Goal: Information Seeking & Learning: Learn about a topic

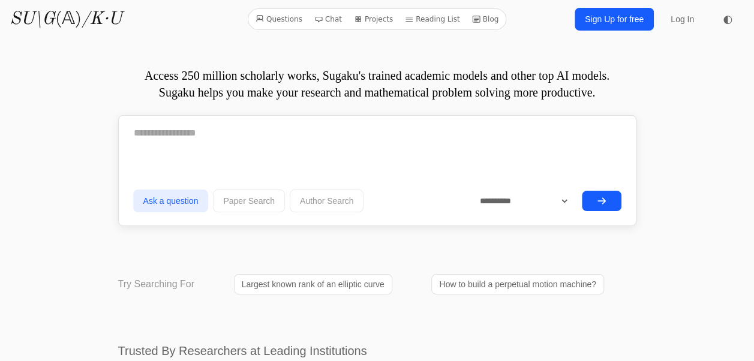
click at [275, 133] on textarea at bounding box center [377, 133] width 488 height 30
paste textarea "**********"
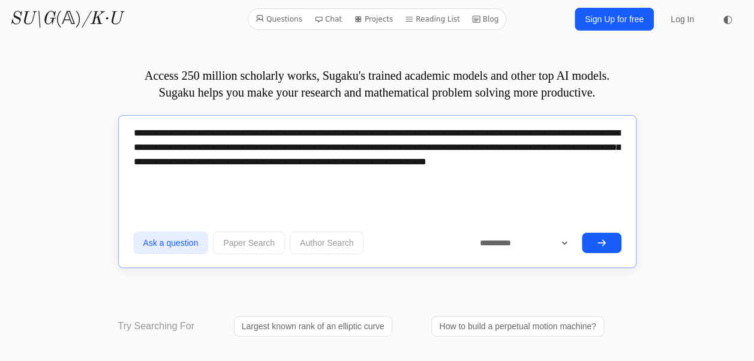
drag, startPoint x: 164, startPoint y: 147, endPoint x: 341, endPoint y: 173, distance: 178.8
click at [341, 173] on textarea "**********" at bounding box center [377, 154] width 488 height 72
drag, startPoint x: 341, startPoint y: 173, endPoint x: 414, endPoint y: 179, distance: 72.8
click at [414, 179] on textarea "**********" at bounding box center [377, 154] width 488 height 72
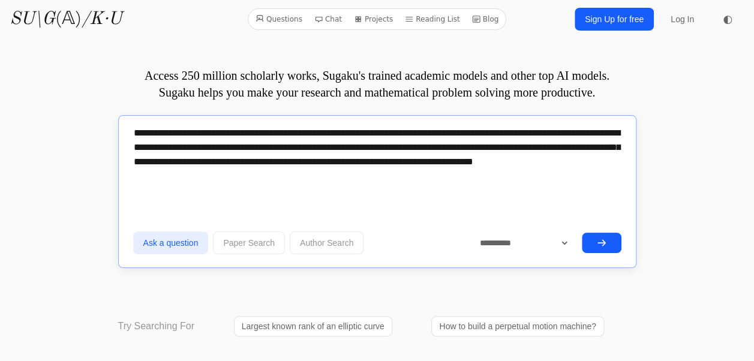
drag, startPoint x: 587, startPoint y: 134, endPoint x: 163, endPoint y: 146, distance: 424.2
click at [163, 146] on textarea "**********" at bounding box center [377, 154] width 488 height 72
click at [239, 179] on textarea "**********" at bounding box center [377, 154] width 488 height 72
paste textarea "**********"
type textarea "**********"
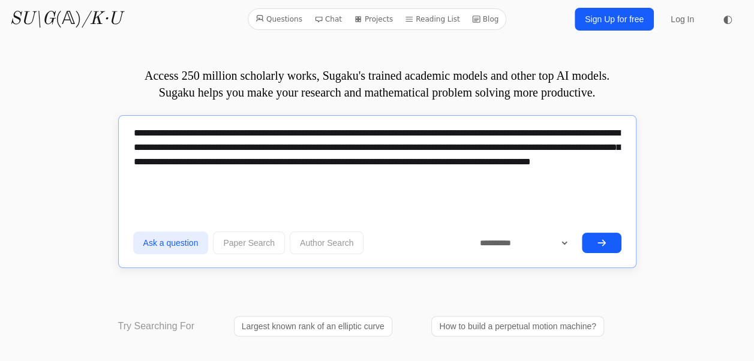
click at [600, 242] on icon "submit" at bounding box center [601, 242] width 7 height 5
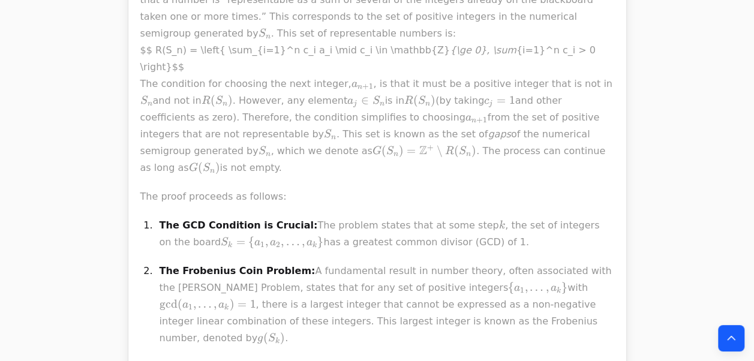
scroll to position [653, 0]
click at [320, 262] on p "The Frobenius Coin Problem: A fundamental result in number theory, often associ…" at bounding box center [387, 304] width 455 height 84
drag, startPoint x: 320, startPoint y: 194, endPoint x: 310, endPoint y: 242, distance: 49.6
click at [320, 262] on p "The Frobenius Coin Problem: A fundamental result in number theory, often associ…" at bounding box center [387, 304] width 455 height 84
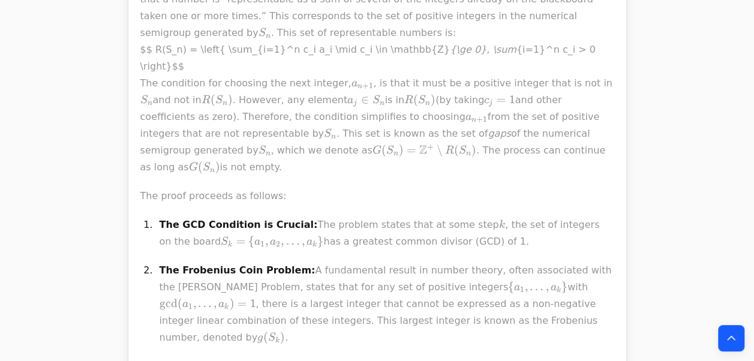
click at [310, 262] on p "The Frobenius Coin Problem: A fundamental result in number theory, often associ…" at bounding box center [387, 304] width 455 height 84
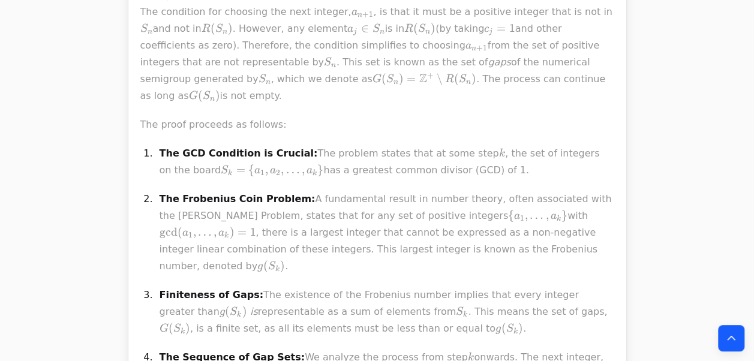
scroll to position [725, 0]
click at [332, 286] on p "Finiteness of Gaps: The existence of the Frobenius number implies that every in…" at bounding box center [387, 311] width 455 height 50
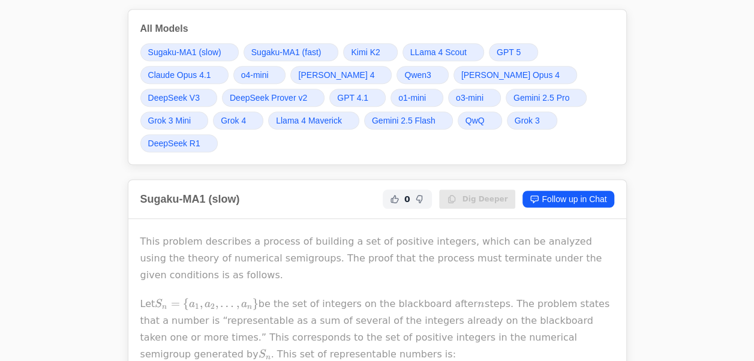
scroll to position [0, 0]
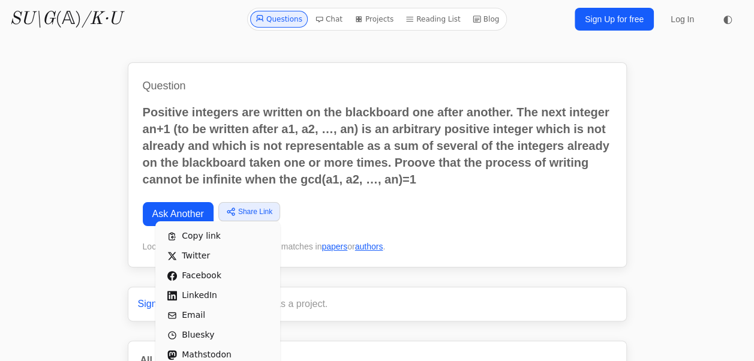
click at [226, 220] on div "Share Link Copy link Twitter Facebook LinkedIn Email Bluesky Mathstodon" at bounding box center [249, 211] width 62 height 19
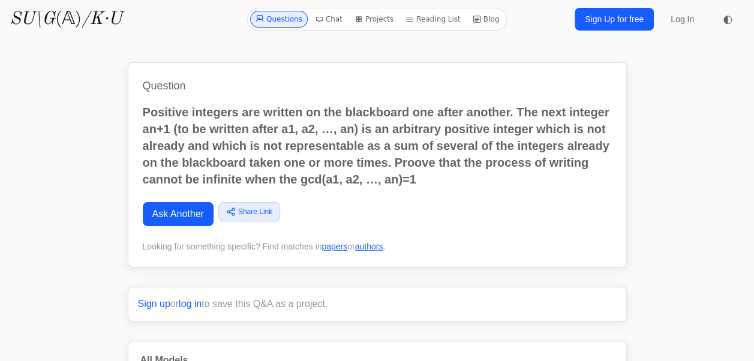
click at [264, 131] on p "Positive integers are written on the blackboard one after another. The next int…" at bounding box center [377, 146] width 469 height 84
drag, startPoint x: 264, startPoint y: 100, endPoint x: 297, endPoint y: 161, distance: 69.8
click at [264, 131] on p "Positive integers are written on the blackboard one after another. The next int…" at bounding box center [377, 146] width 469 height 84
click at [297, 161] on p "Positive integers are written on the blackboard one after another. The next int…" at bounding box center [377, 146] width 469 height 84
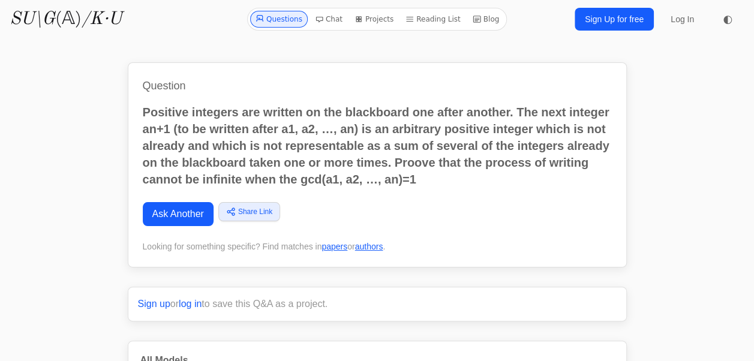
click at [297, 161] on p "Positive integers are written on the blackboard one after another. The next int…" at bounding box center [377, 146] width 469 height 84
drag, startPoint x: 297, startPoint y: 161, endPoint x: 411, endPoint y: 170, distance: 114.3
click at [297, 161] on p "Positive integers are written on the blackboard one after another. The next int…" at bounding box center [377, 146] width 469 height 84
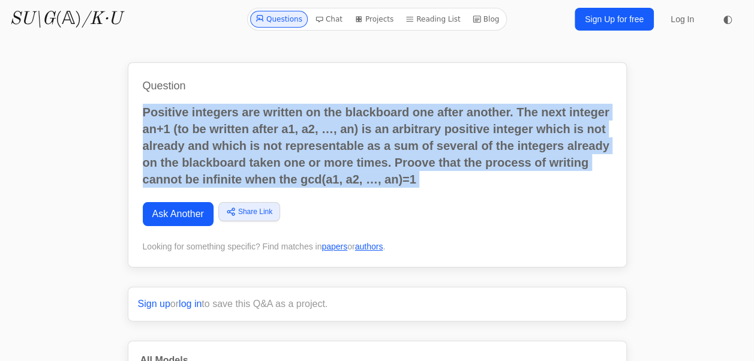
copy div "Positive integers are written on the blackboard one after another. The next int…"
click at [383, 154] on p "Positive integers are written on the blackboard one after another. The next int…" at bounding box center [377, 146] width 469 height 84
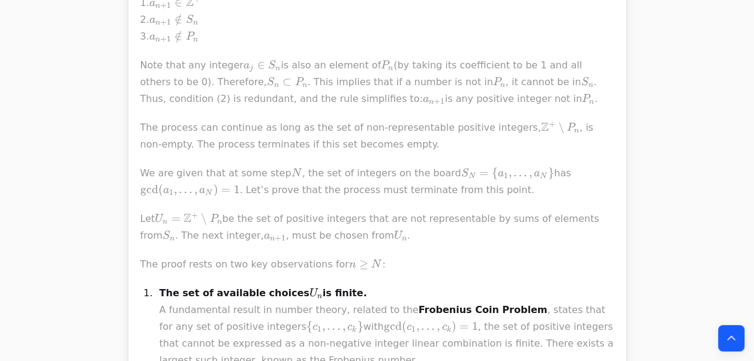
scroll to position [1851, 0]
click at [287, 285] on p "The set of available choices U n U_n U n ​ is finite. A fundamental result in n…" at bounding box center [387, 352] width 455 height 134
click at [286, 285] on p "The set of available choices U n U_n U n ​ is finite. A fundamental result in n…" at bounding box center [387, 352] width 455 height 134
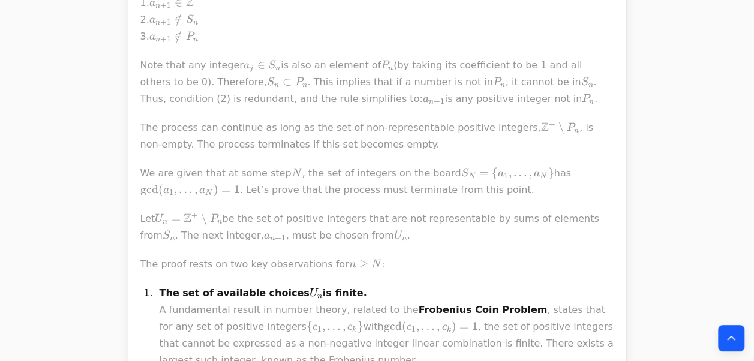
click at [286, 285] on p "The set of available choices U n U_n U n ​ is finite. A fundamental result in n…" at bounding box center [387, 352] width 455 height 134
click at [292, 285] on p "The set of available choices U n U_n U n ​ is finite. A fundamental result in n…" at bounding box center [387, 352] width 455 height 134
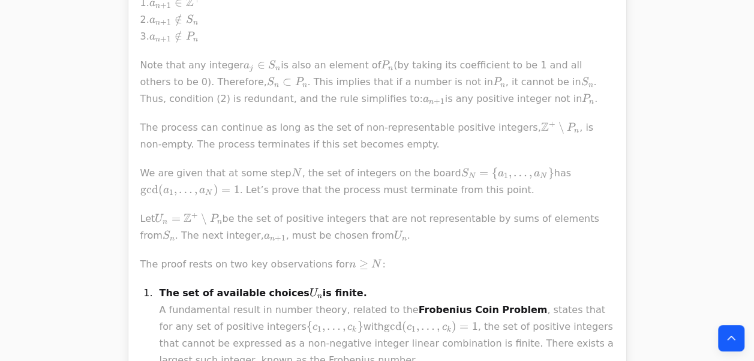
click at [271, 285] on p "The set of available choices U n U_n U n ​ is finite. A fundamental result in n…" at bounding box center [387, 352] width 455 height 134
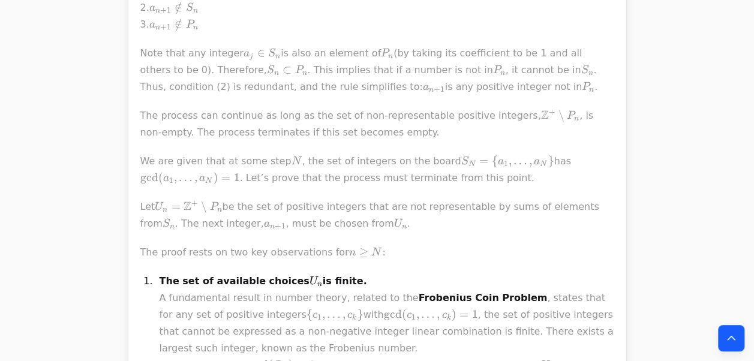
scroll to position [1864, 0]
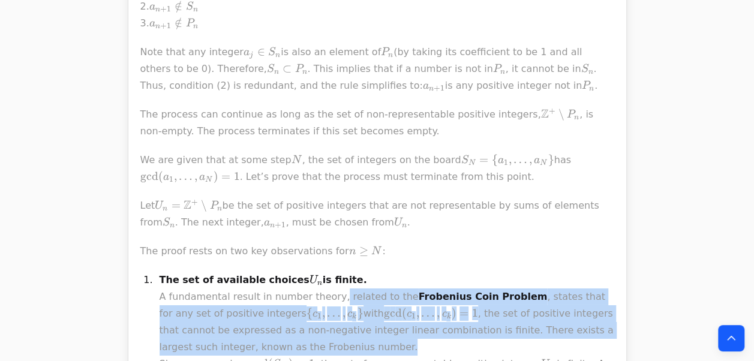
drag, startPoint x: 307, startPoint y: 122, endPoint x: 303, endPoint y: 164, distance: 41.5
click at [303, 272] on p "The set of available choices U n U_n U n ​ is finite. A fundamental result in n…" at bounding box center [387, 339] width 455 height 134
click at [297, 272] on p "The set of available choices U n U_n U n ​ is finite. A fundamental result in n…" at bounding box center [387, 339] width 455 height 134
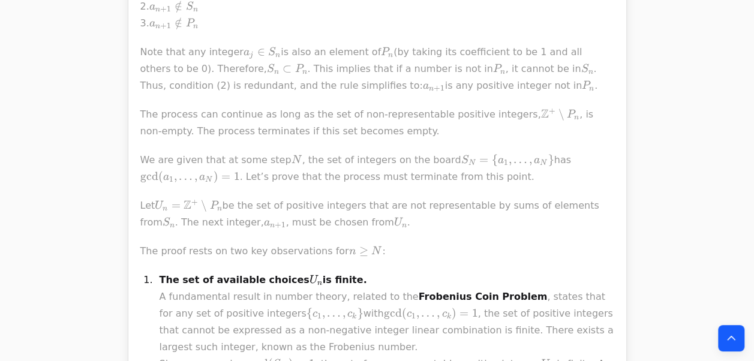
click at [299, 272] on p "The set of available choices U n U_n U n ​ is finite. A fundamental result in n…" at bounding box center [387, 339] width 455 height 134
drag, startPoint x: 299, startPoint y: 156, endPoint x: 381, endPoint y: 167, distance: 82.3
click at [299, 272] on p "The set of available choices U n U_n U n ​ is finite. A fundamental result in n…" at bounding box center [387, 339] width 455 height 134
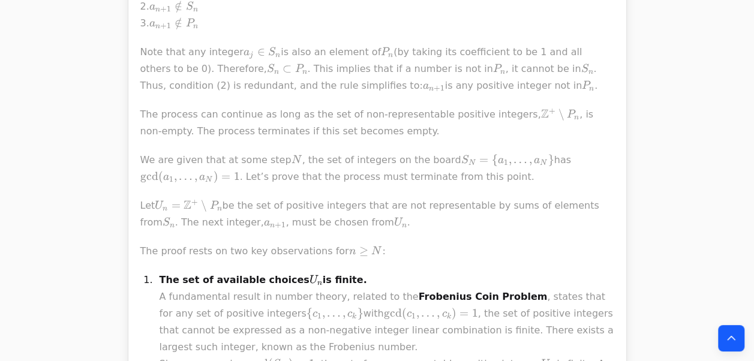
click at [299, 272] on p "The set of available choices U n U_n U n ​ is finite. A fundamental result in n…" at bounding box center [387, 339] width 455 height 134
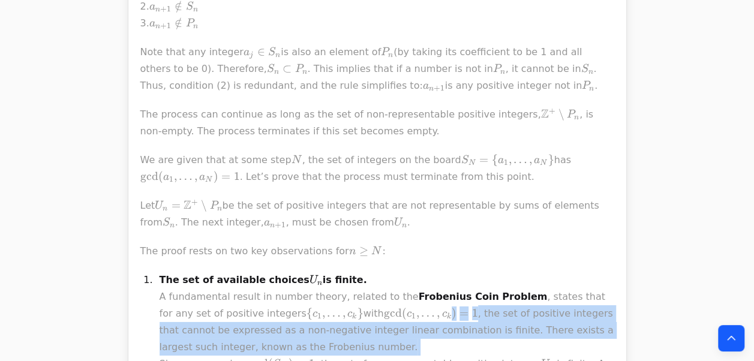
click at [447, 272] on p "The set of available choices U n U_n U n ​ is finite. A fundamental result in n…" at bounding box center [387, 339] width 455 height 134
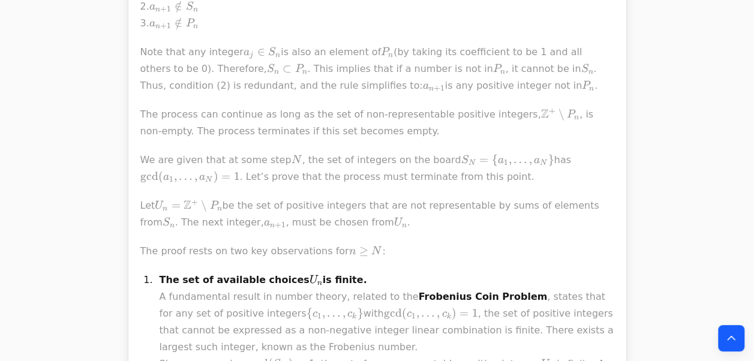
click at [419, 291] on strong "Frobenius Coin Problem" at bounding box center [483, 296] width 129 height 11
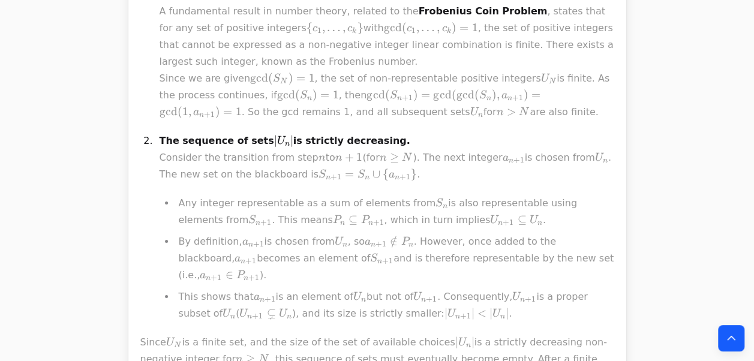
scroll to position [2150, 0]
click at [306, 334] on p "Since U N U_N U N ​ is a finite set, and the size of the set of available choic…" at bounding box center [377, 367] width 474 height 67
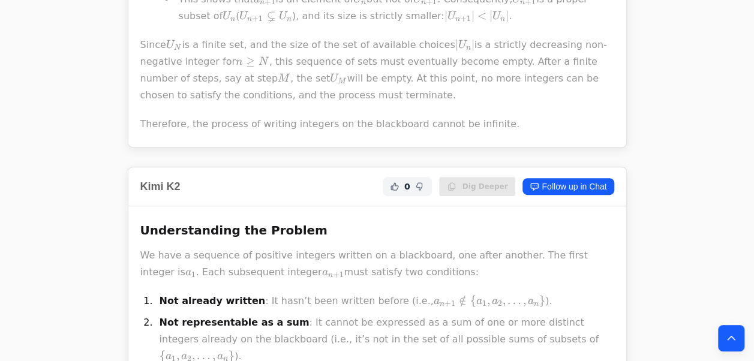
scroll to position [2445, 0]
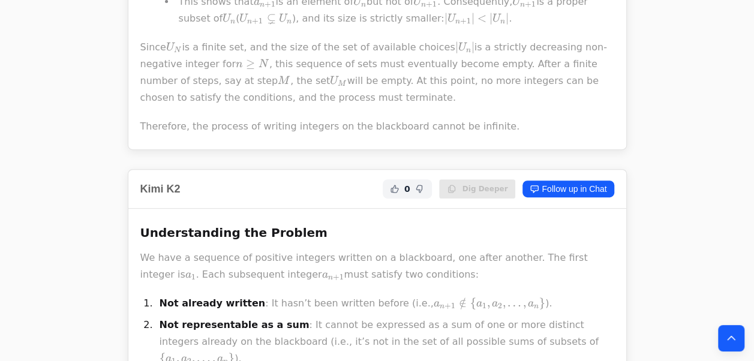
drag, startPoint x: 143, startPoint y: 37, endPoint x: 196, endPoint y: 211, distance: 181.8
drag, startPoint x: 208, startPoint y: 178, endPoint x: 180, endPoint y: 177, distance: 27.6
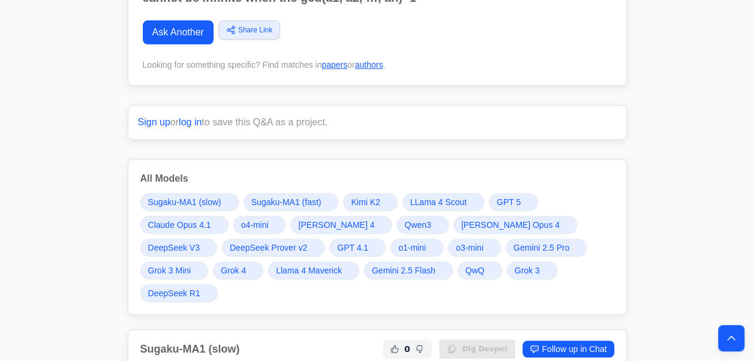
scroll to position [202, 0]
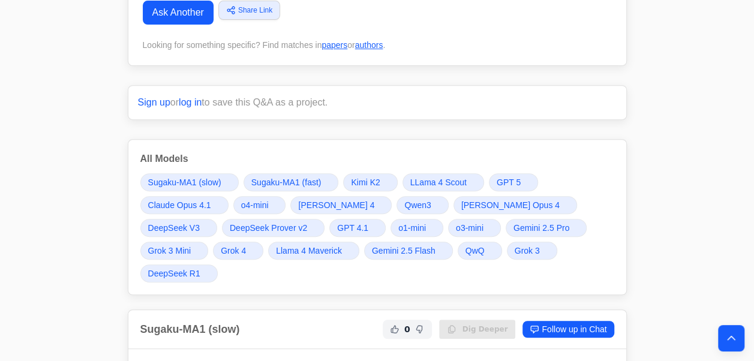
click at [255, 205] on span "o4-mini" at bounding box center [255, 205] width 28 height 12
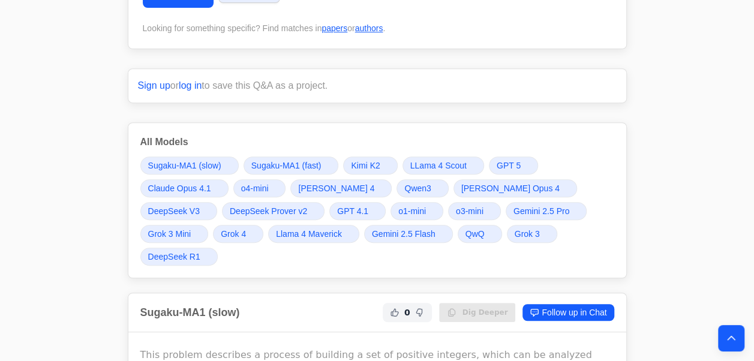
scroll to position [259, 0]
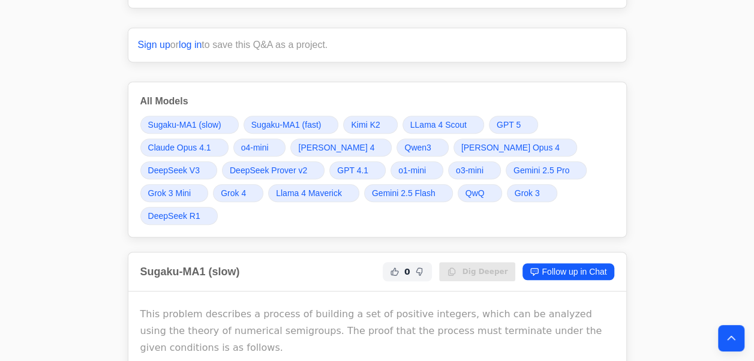
click at [221, 193] on span "Grok 4" at bounding box center [233, 193] width 25 height 12
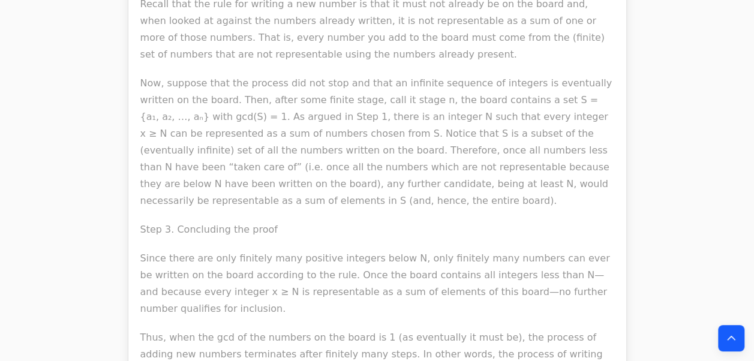
drag, startPoint x: 149, startPoint y: 74, endPoint x: 282, endPoint y: 272, distance: 238.1
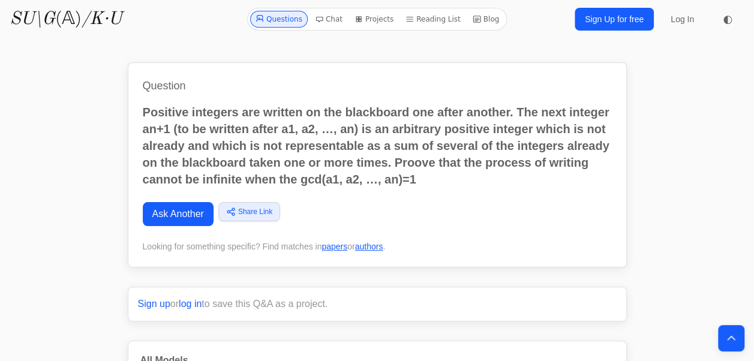
scroll to position [321, 0]
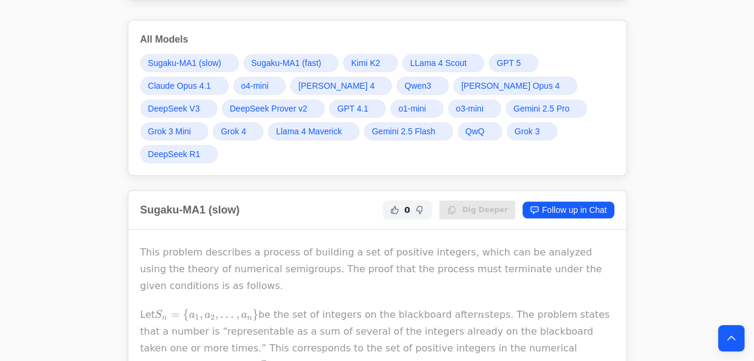
click at [513, 106] on span "Gemini 2.5 Pro" at bounding box center [541, 109] width 56 height 12
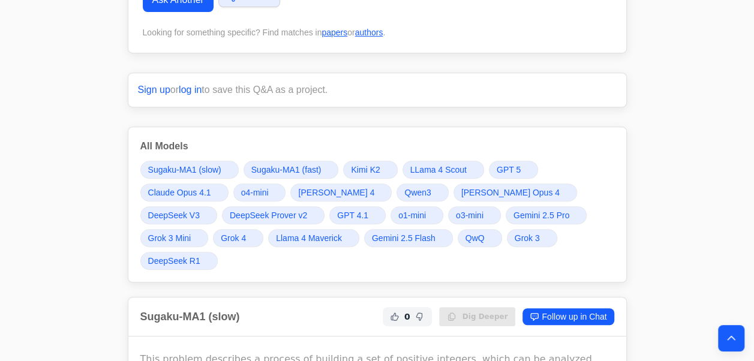
scroll to position [266, 0]
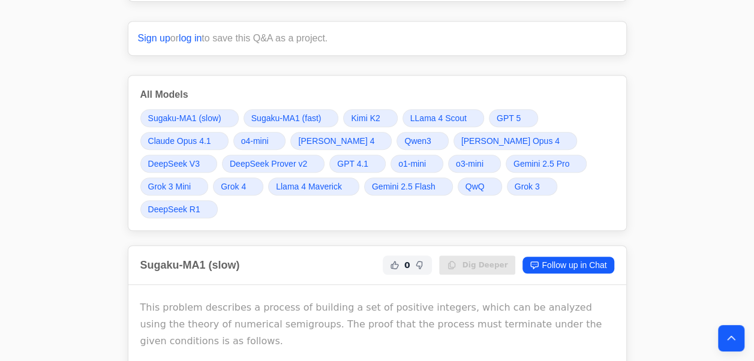
click at [465, 181] on span "QwQ" at bounding box center [474, 187] width 19 height 12
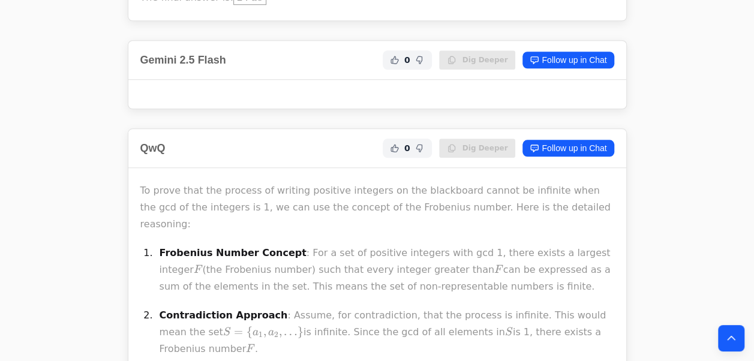
scroll to position [18631, 0]
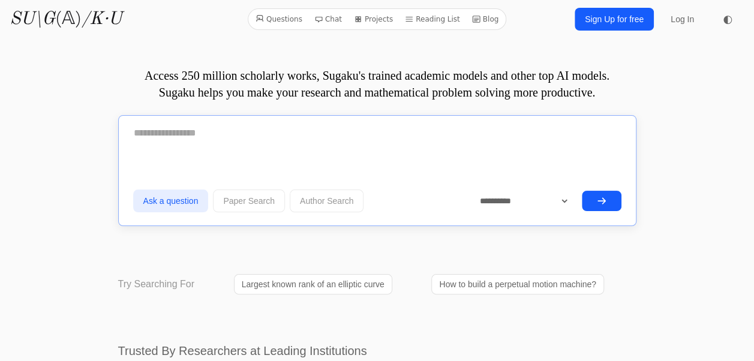
click at [183, 129] on textarea at bounding box center [377, 133] width 488 height 30
paste textarea "**********"
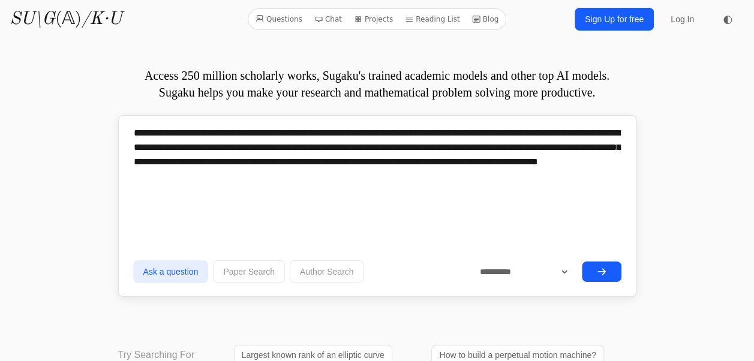
click at [136, 131] on div "**********" at bounding box center [377, 206] width 518 height 182
drag, startPoint x: 136, startPoint y: 131, endPoint x: 274, endPoint y: 218, distance: 163.1
click at [274, 218] on textarea "**********" at bounding box center [377, 168] width 488 height 101
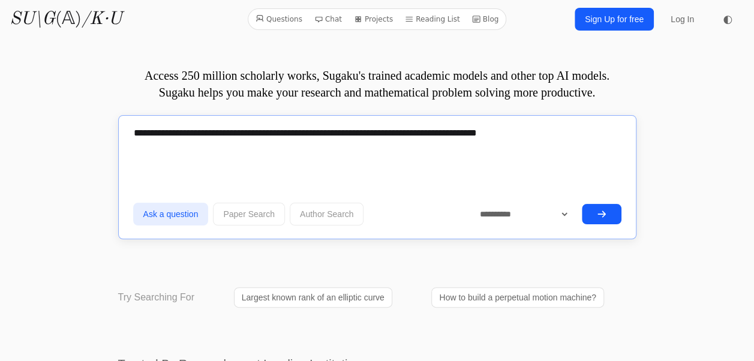
type textarea "**********"
click at [599, 209] on icon "submit" at bounding box center [602, 214] width 10 height 10
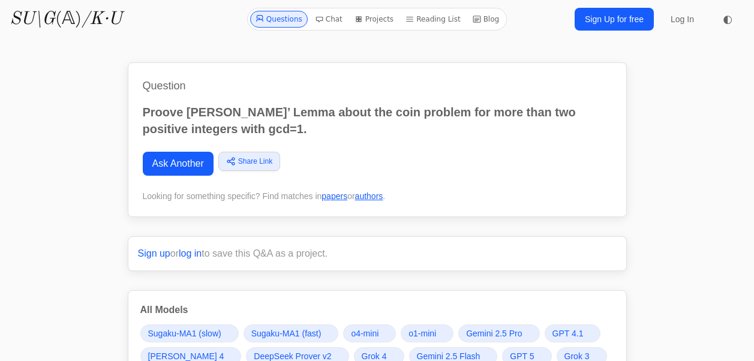
click at [365, 259] on p "Sign up or log in to save this Q&A as a project." at bounding box center [377, 254] width 479 height 14
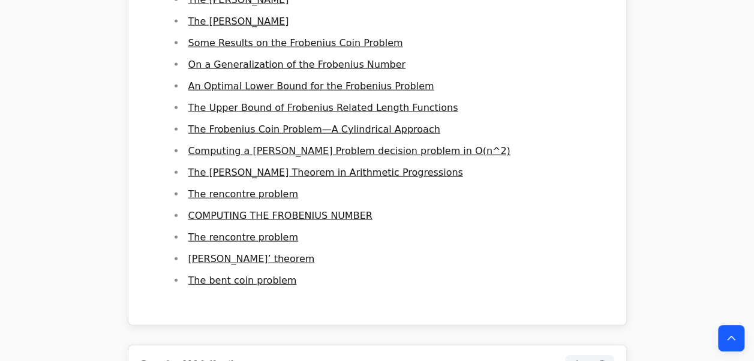
scroll to position [3750, 0]
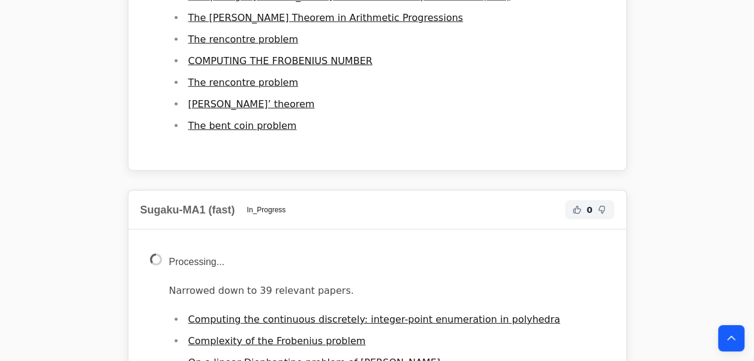
drag, startPoint x: 239, startPoint y: 169, endPoint x: 252, endPoint y: 110, distance: 60.2
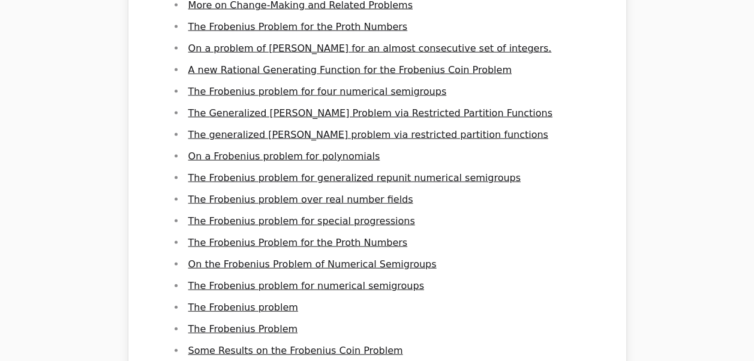
scroll to position [1634, 0]
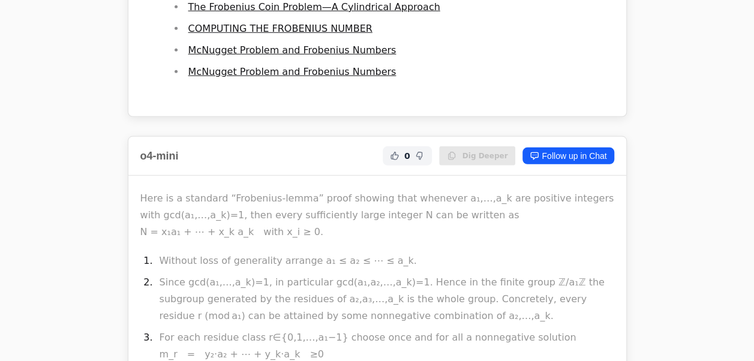
drag, startPoint x: 266, startPoint y: 107, endPoint x: 290, endPoint y: 247, distance: 141.7
click at [290, 253] on li "Without loss of generality arrange a₁ ≤ a₂ ≤ ⋯ ≤ a_k." at bounding box center [385, 261] width 458 height 17
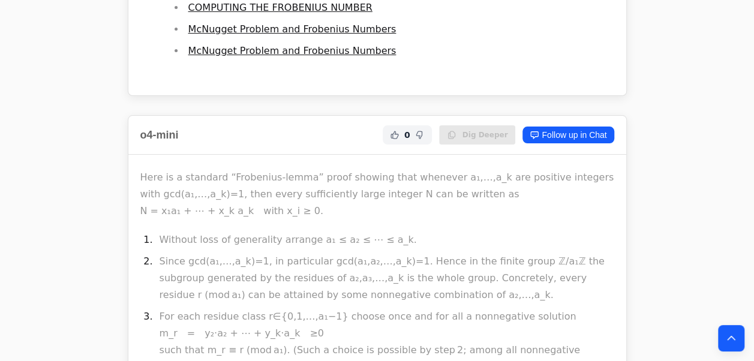
scroll to position [4600, 0]
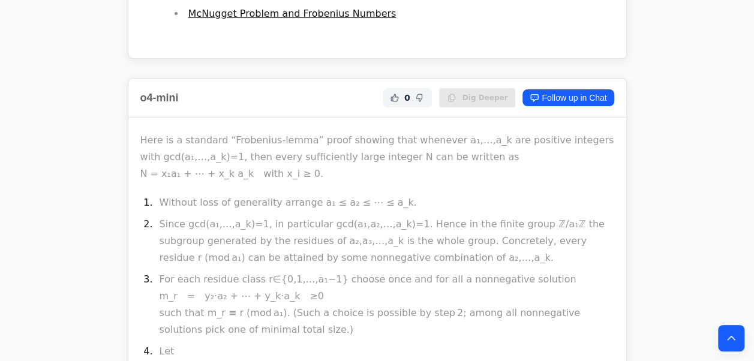
drag, startPoint x: 410, startPoint y: 101, endPoint x: 393, endPoint y: 116, distance: 22.5
drag, startPoint x: 393, startPoint y: 116, endPoint x: 357, endPoint y: 166, distance: 61.8
click at [393, 216] on li "Since gcd(a₁,…,a_k)=1, in particular gcd(a₁,a₂,…,a_k)=1. Hence in the finite gr…" at bounding box center [385, 241] width 458 height 50
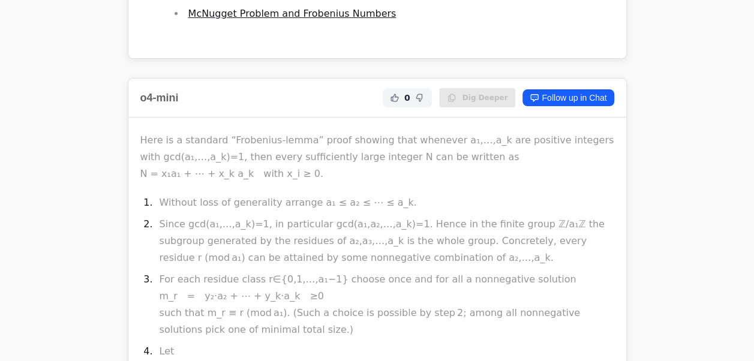
click at [393, 216] on li "Since gcd(a₁,…,a_k)=1, in particular gcd(a₁,a₂,…,a_k)=1. Hence in the finite gr…" at bounding box center [385, 241] width 458 height 50
click at [377, 271] on li "For each residue class r∈{0,1,…,a₁−1} choose once and for all a nonnegative sol…" at bounding box center [385, 304] width 458 height 67
click at [357, 271] on li "For each residue class r∈{0,1,…,a₁−1} choose once and for all a nonnegative sol…" at bounding box center [385, 304] width 458 height 67
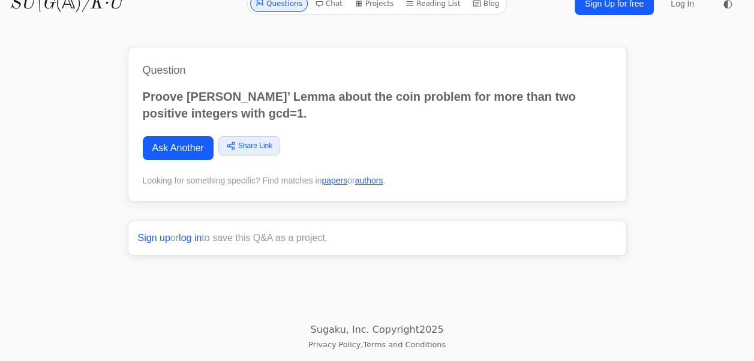
scroll to position [3701, 0]
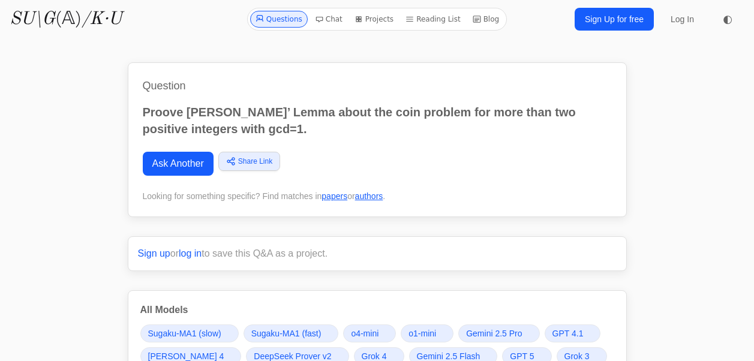
scroll to position [3478, 0]
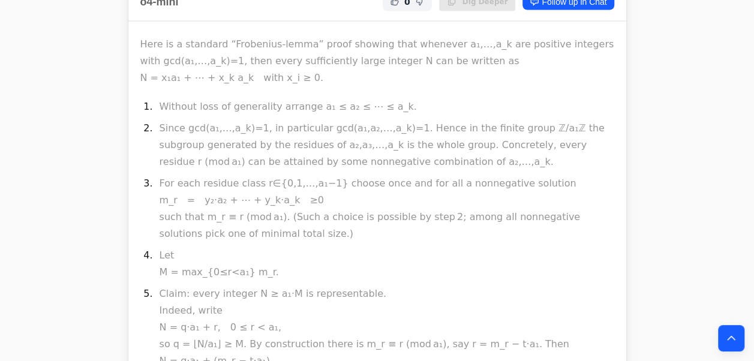
click at [218, 286] on li "Claim: every integer N ≥ a₁·M is representable. Indeed, write N = q·a₁ + r, 0 ≤…" at bounding box center [385, 353] width 458 height 134
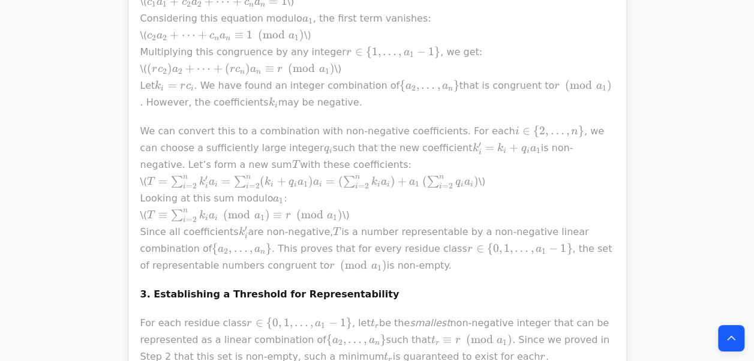
scroll to position [1354, 0]
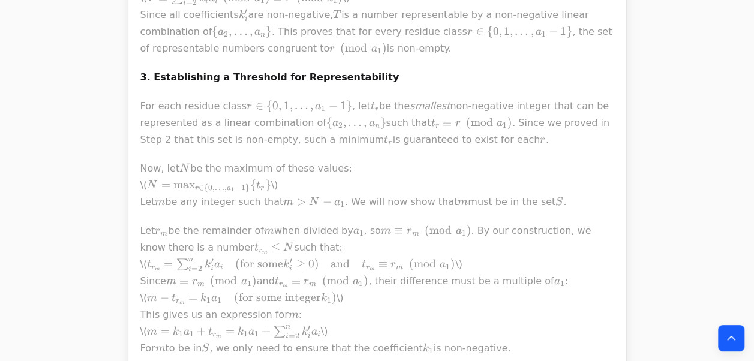
click at [268, 257] on span "for some" at bounding box center [261, 263] width 43 height 13
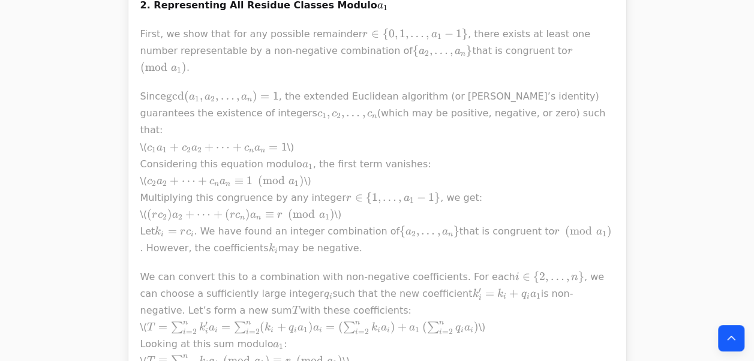
scroll to position [993, 0]
drag, startPoint x: 143, startPoint y: 201, endPoint x: 296, endPoint y: 210, distance: 153.8
click at [230, 267] on p "We can convert this to a combination with non-negative coefficients. For each i…" at bounding box center [377, 342] width 474 height 151
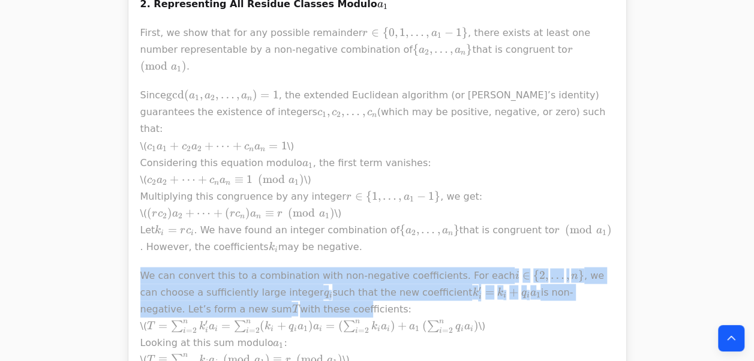
drag, startPoint x: 296, startPoint y: 210, endPoint x: 338, endPoint y: 227, distance: 45.2
click at [329, 267] on p "We can convert this to a combination with non-negative coefficients. For each i…" at bounding box center [377, 342] width 474 height 151
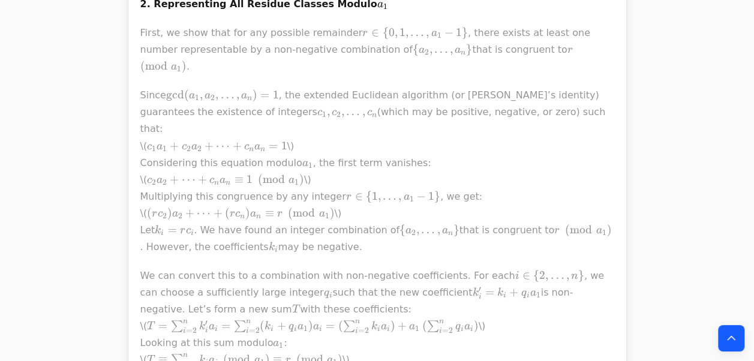
click at [215, 161] on p "Since gcd ⁡ ( a 1 , a 2 , … , a n ) = 1 \gcd(a_1, a_2, \dots, a_n) = 1 g c d ( …" at bounding box center [377, 171] width 474 height 168
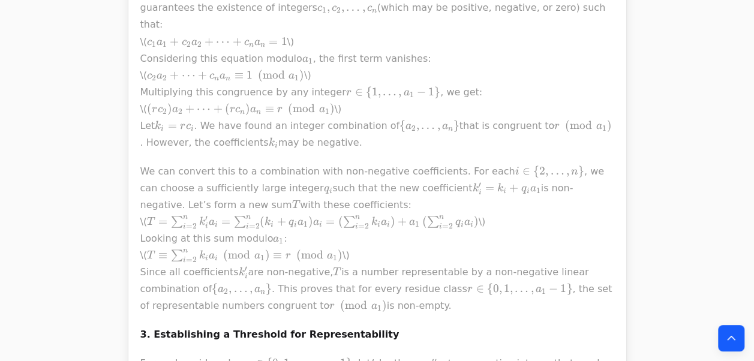
scroll to position [1100, 0]
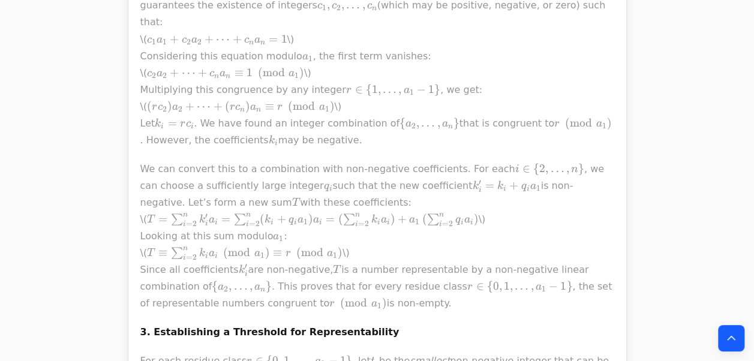
click at [217, 160] on p "We can convert this to a combination with non-negative coefficients. For each i…" at bounding box center [377, 235] width 474 height 151
click at [347, 160] on p "We can convert this to a combination with non-negative coefficients. For each i…" at bounding box center [377, 235] width 474 height 151
drag, startPoint x: 347, startPoint y: 119, endPoint x: 237, endPoint y: 184, distance: 127.1
click at [347, 160] on p "We can convert this to a combination with non-negative coefficients. For each i…" at bounding box center [377, 235] width 474 height 151
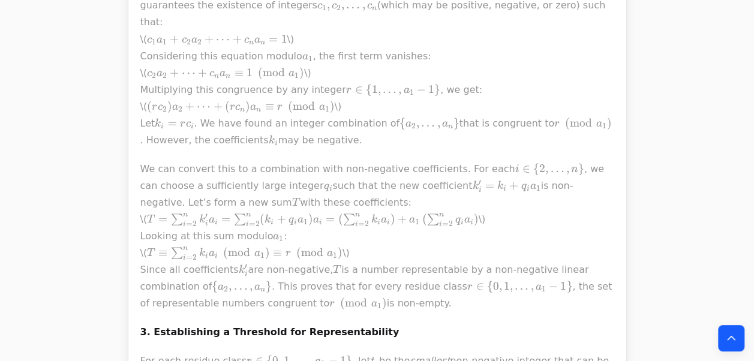
click at [237, 184] on p "We can convert this to a combination with non-negative coefficients. For each i…" at bounding box center [377, 235] width 474 height 151
drag, startPoint x: 237, startPoint y: 184, endPoint x: 166, endPoint y: 180, distance: 71.5
click at [237, 184] on p "We can convert this to a combination with non-negative coefficients. For each i…" at bounding box center [377, 235] width 474 height 151
click at [167, 158] on div "The problem of finding the largest integer not representable as a non-negative …" at bounding box center [377, 143] width 474 height 1502
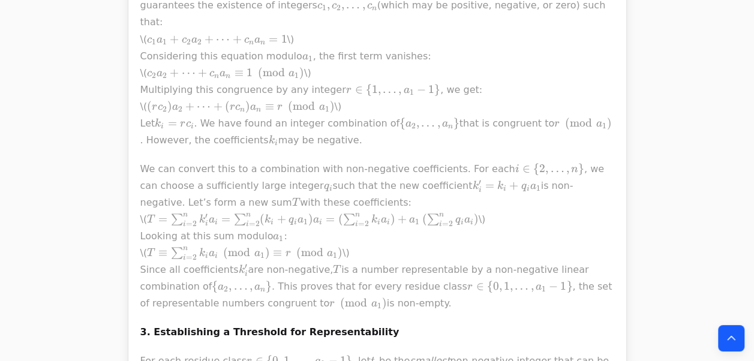
scroll to position [1055, 0]
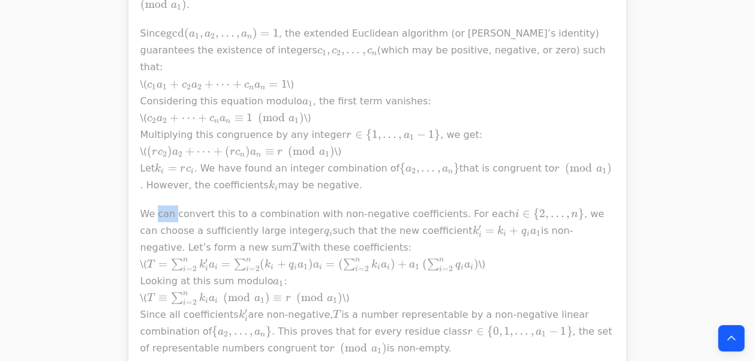
drag, startPoint x: 166, startPoint y: 180, endPoint x: 208, endPoint y: 151, distance: 50.9
click at [265, 205] on p "We can convert this to a combination with non-negative coefficients. For each i…" at bounding box center [377, 280] width 474 height 151
click at [208, 205] on p "We can convert this to a combination with non-negative coefficients. For each i…" at bounding box center [377, 280] width 474 height 151
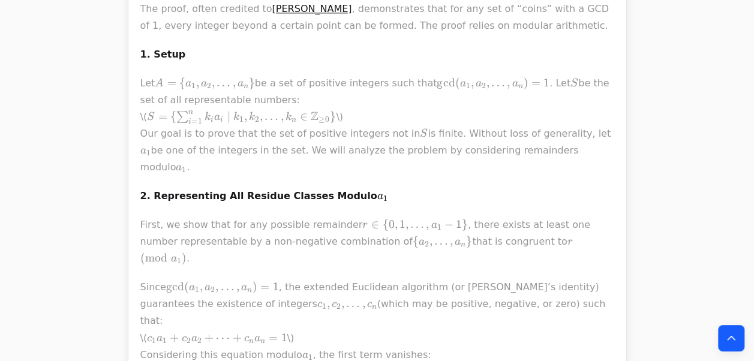
scroll to position [802, 0]
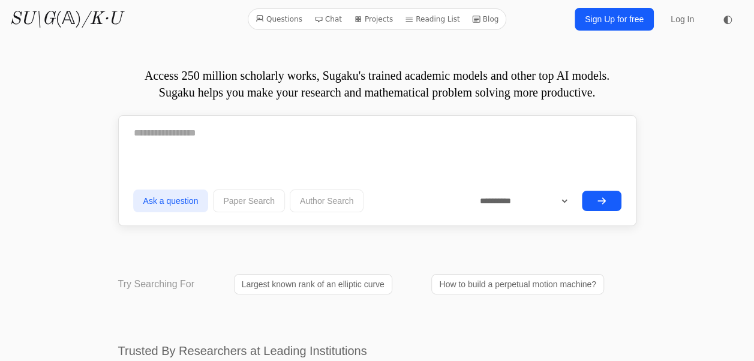
click at [263, 143] on textarea at bounding box center [377, 133] width 488 height 30
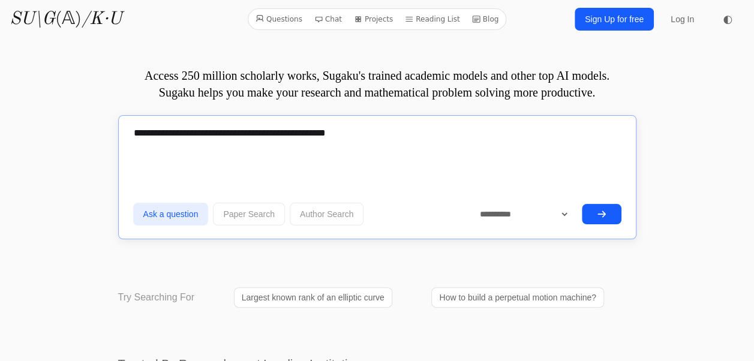
type textarea "**********"
click at [588, 208] on button "submit" at bounding box center [602, 214] width 40 height 20
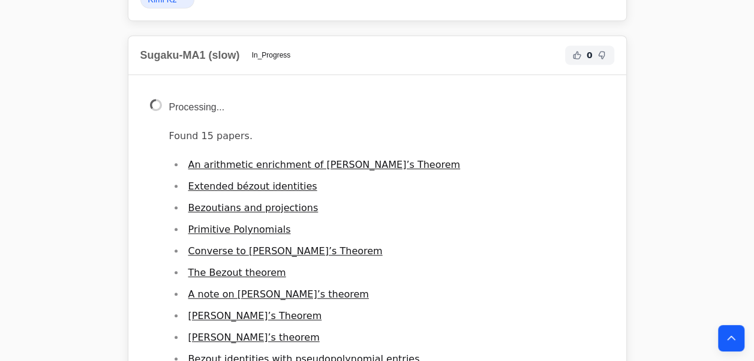
scroll to position [1032, 0]
